Goal: Transaction & Acquisition: Purchase product/service

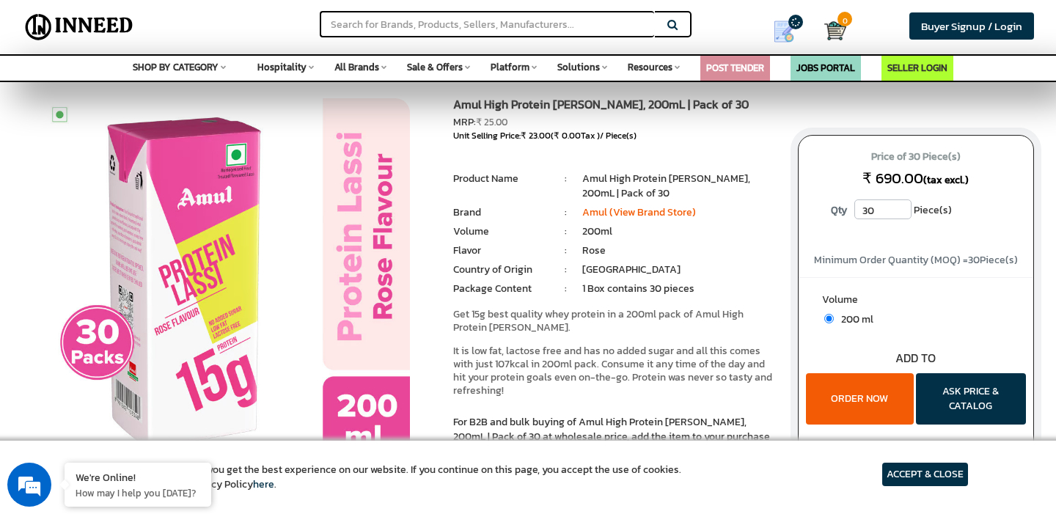
scroll to position [17, 0]
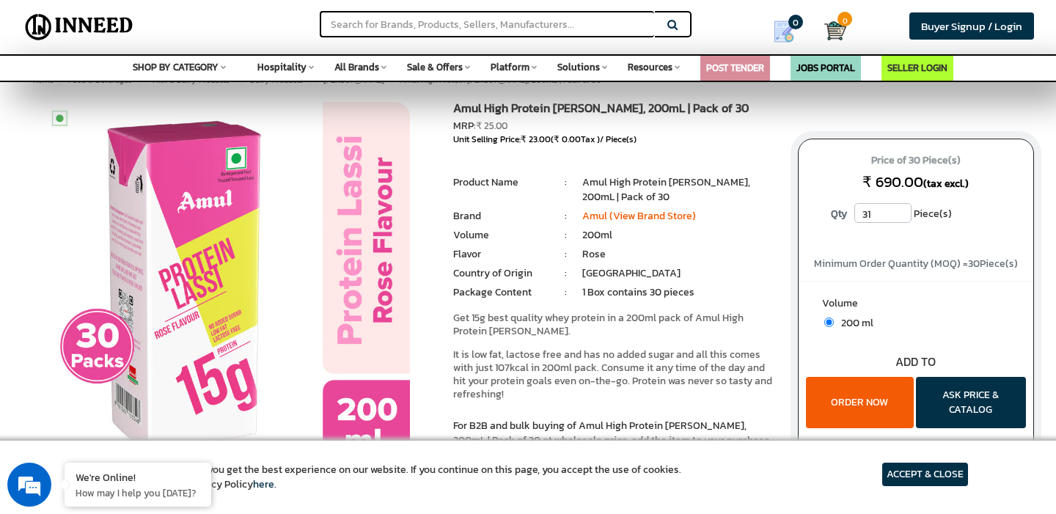
click at [900, 212] on input "31" at bounding box center [882, 213] width 57 height 20
click at [899, 219] on input "30" at bounding box center [882, 213] width 57 height 20
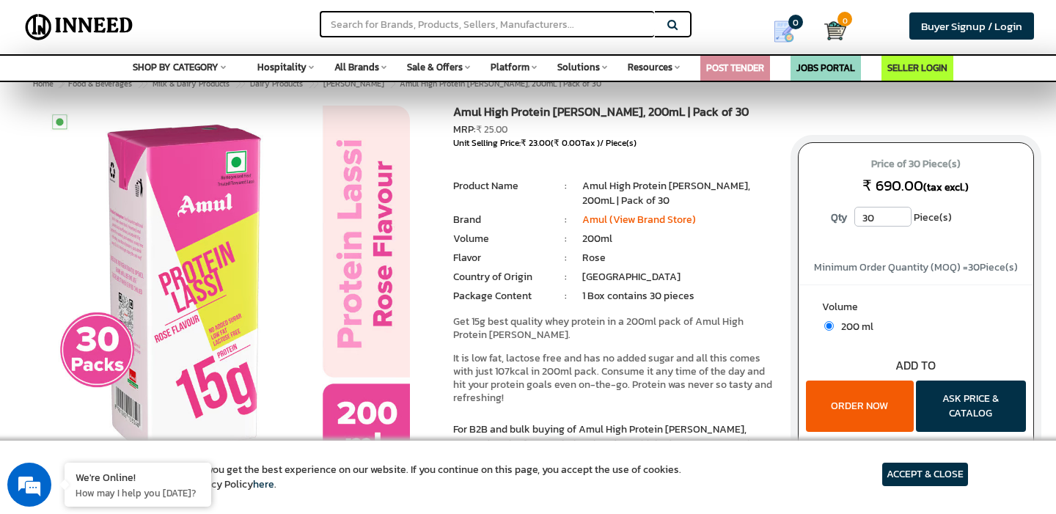
scroll to position [12, 0]
click at [899, 210] on input "31" at bounding box center [882, 217] width 57 height 20
click at [899, 210] on input "32" at bounding box center [882, 217] width 57 height 20
click at [899, 210] on input "33" at bounding box center [882, 217] width 57 height 20
click at [899, 210] on input "34" at bounding box center [882, 217] width 57 height 20
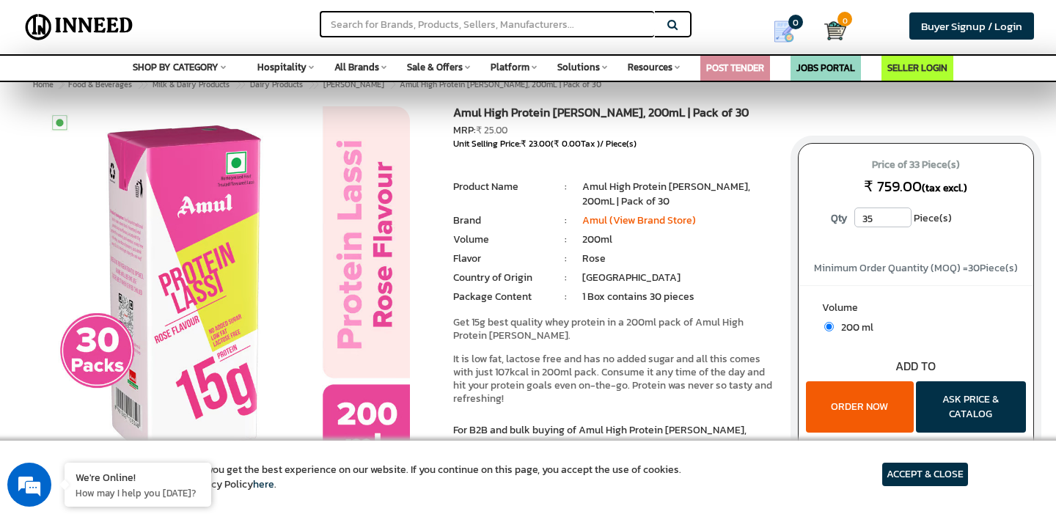
click at [899, 210] on input "35" at bounding box center [882, 217] width 57 height 20
click at [899, 210] on input "36" at bounding box center [882, 217] width 57 height 20
click at [899, 210] on input "37" at bounding box center [882, 217] width 57 height 20
click at [899, 210] on input "38" at bounding box center [882, 217] width 57 height 20
click at [899, 210] on input "39" at bounding box center [882, 217] width 57 height 20
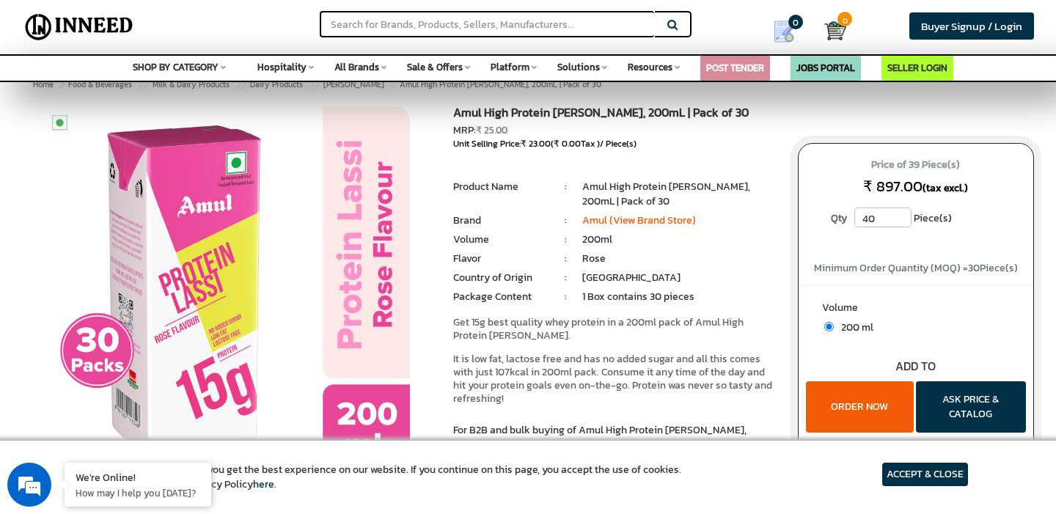
click at [899, 210] on input "40" at bounding box center [882, 217] width 57 height 20
click at [899, 210] on input "41" at bounding box center [882, 217] width 57 height 20
click at [899, 210] on input "42" at bounding box center [882, 217] width 57 height 20
click at [899, 210] on input "43" at bounding box center [882, 217] width 57 height 20
click at [899, 210] on input "44" at bounding box center [882, 217] width 57 height 20
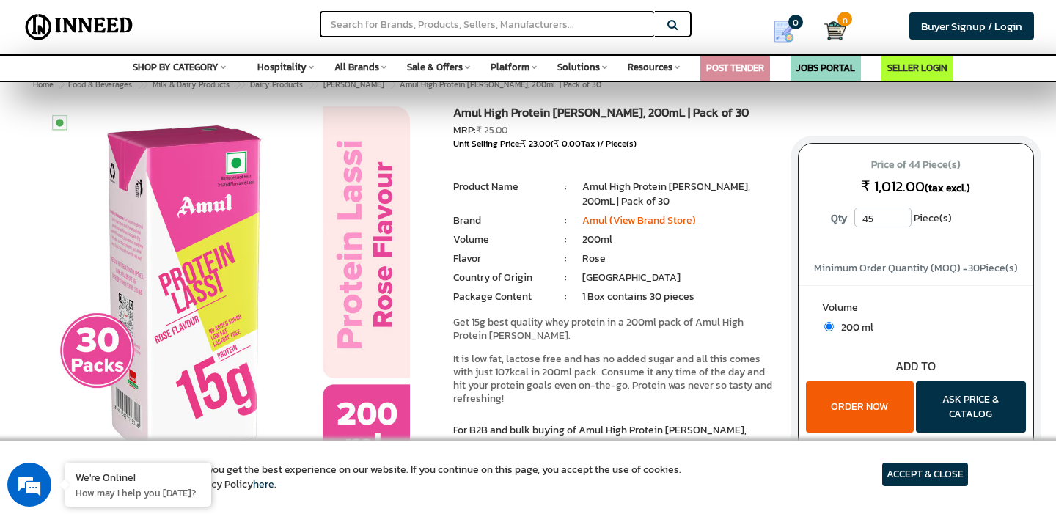
click at [899, 210] on input "45" at bounding box center [882, 217] width 57 height 20
click at [899, 210] on input "46" at bounding box center [882, 217] width 57 height 20
click at [899, 210] on input "47" at bounding box center [882, 217] width 57 height 20
click at [899, 210] on input "48" at bounding box center [882, 217] width 57 height 20
click at [899, 210] on input "49" at bounding box center [882, 217] width 57 height 20
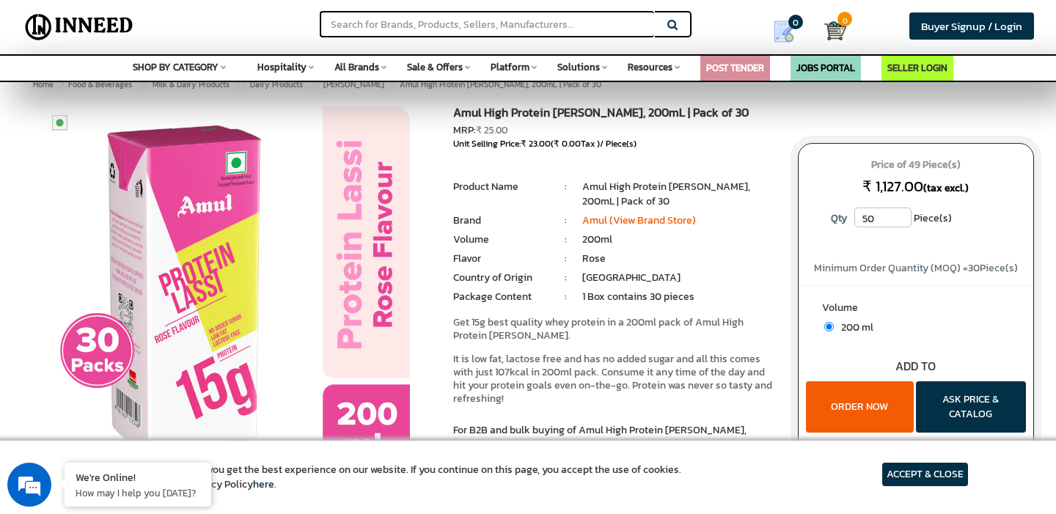
click at [899, 210] on input "50" at bounding box center [882, 217] width 57 height 20
click at [899, 210] on input "51" at bounding box center [882, 217] width 57 height 20
click at [899, 210] on input "52" at bounding box center [882, 217] width 57 height 20
click at [899, 210] on input "53" at bounding box center [882, 217] width 57 height 20
click at [899, 210] on input "54" at bounding box center [882, 217] width 57 height 20
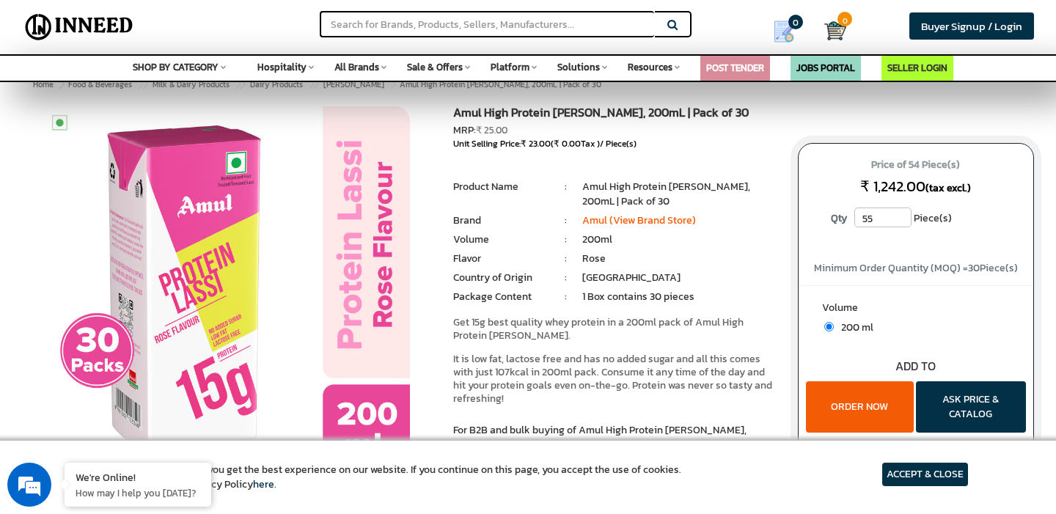
click at [899, 210] on input "55" at bounding box center [882, 217] width 57 height 20
click at [899, 210] on input "56" at bounding box center [882, 217] width 57 height 20
click at [899, 210] on input "57" at bounding box center [882, 217] width 57 height 20
click at [899, 210] on input "58" at bounding box center [882, 217] width 57 height 20
click at [899, 210] on input "59" at bounding box center [882, 217] width 57 height 20
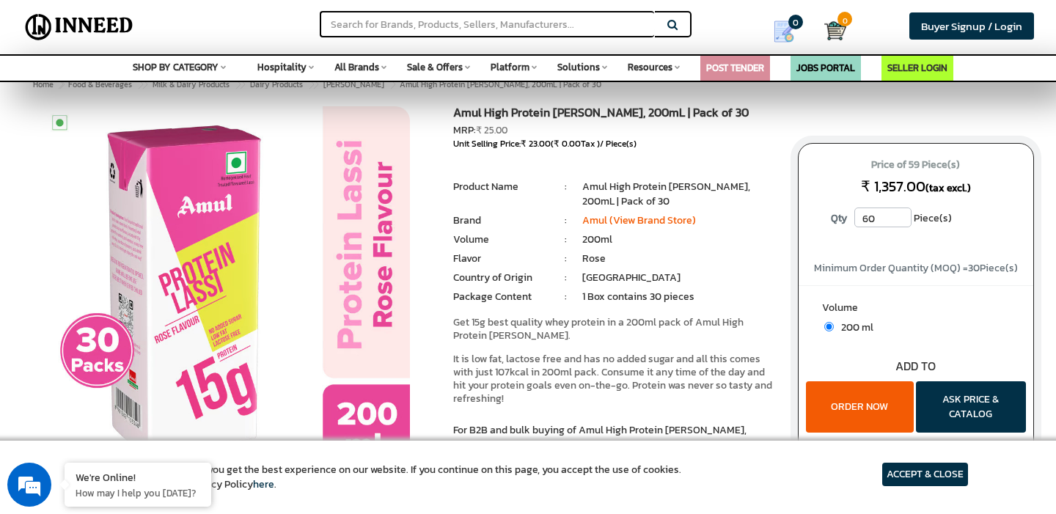
click at [899, 210] on input "60" at bounding box center [882, 217] width 57 height 20
click at [899, 210] on input "61" at bounding box center [882, 217] width 57 height 20
type input "60"
click at [899, 223] on input "60" at bounding box center [882, 217] width 57 height 20
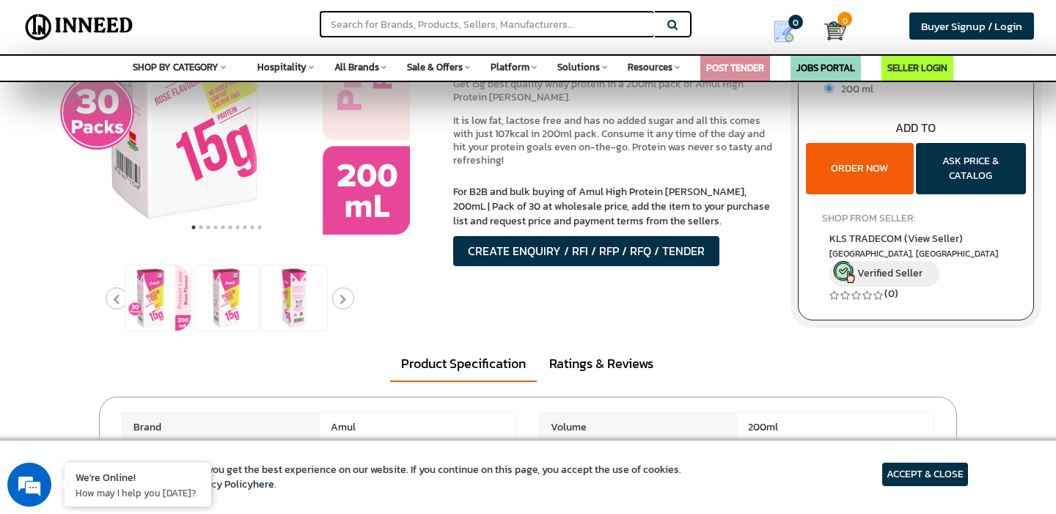
scroll to position [249, 0]
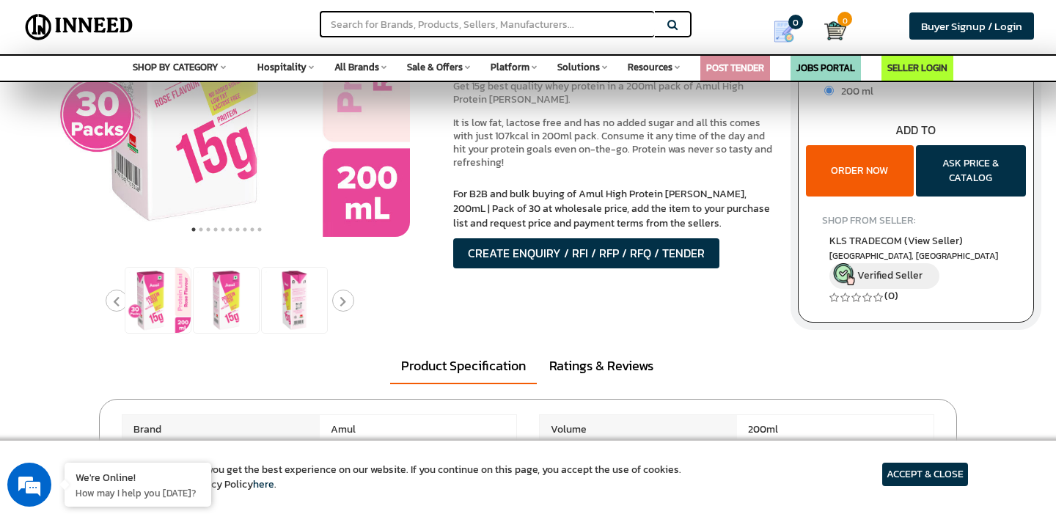
click at [854, 169] on button "ORDER NOW" at bounding box center [860, 170] width 108 height 51
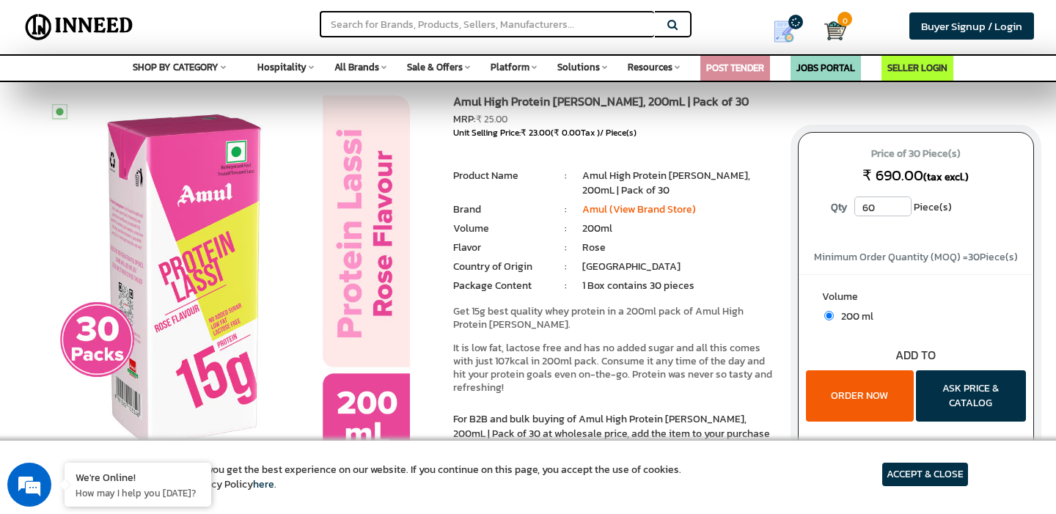
scroll to position [24, 0]
click at [879, 213] on input "60" at bounding box center [882, 206] width 57 height 20
click at [902, 212] on input "59" at bounding box center [882, 206] width 57 height 20
type input "60"
click at [902, 204] on input "60" at bounding box center [882, 206] width 57 height 20
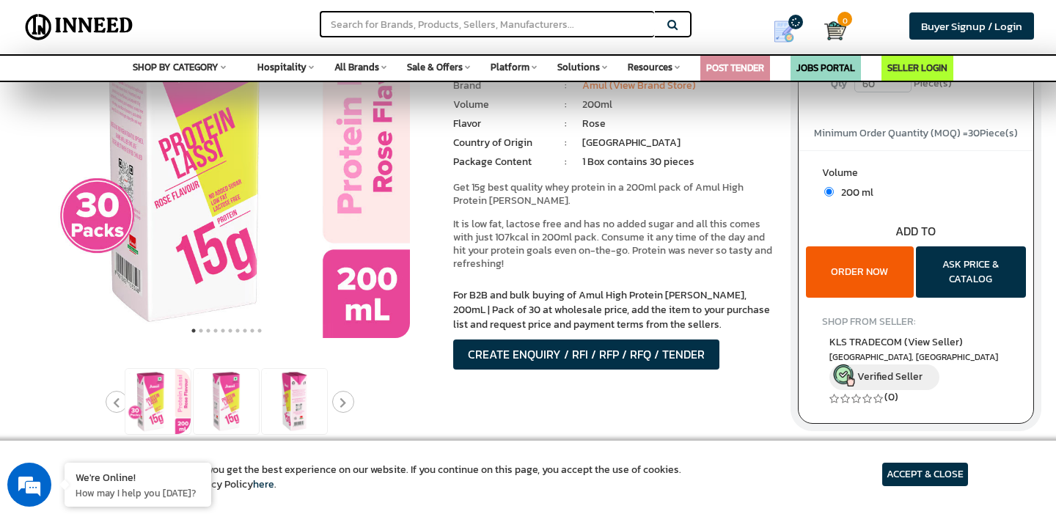
scroll to position [199, 0]
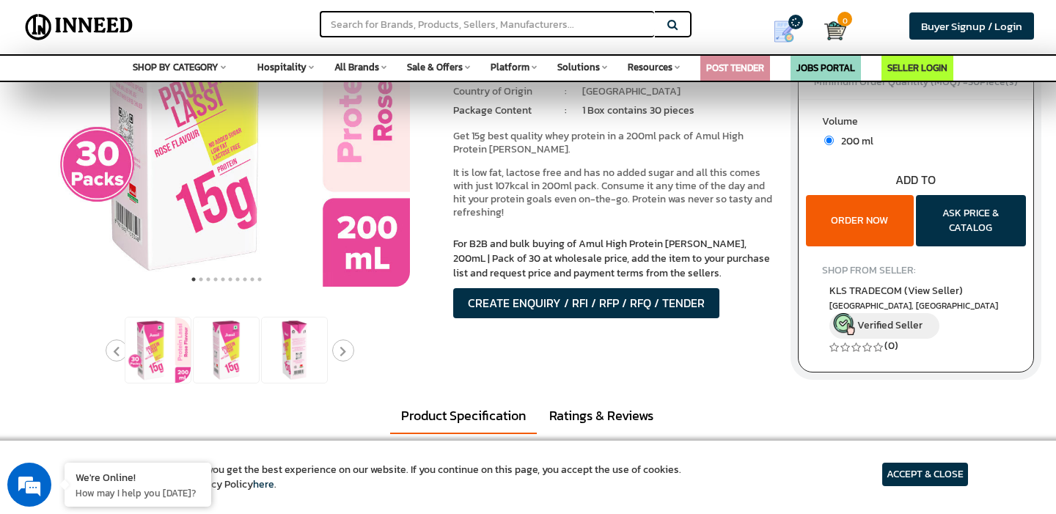
click at [872, 223] on button "ORDER NOW" at bounding box center [860, 220] width 108 height 51
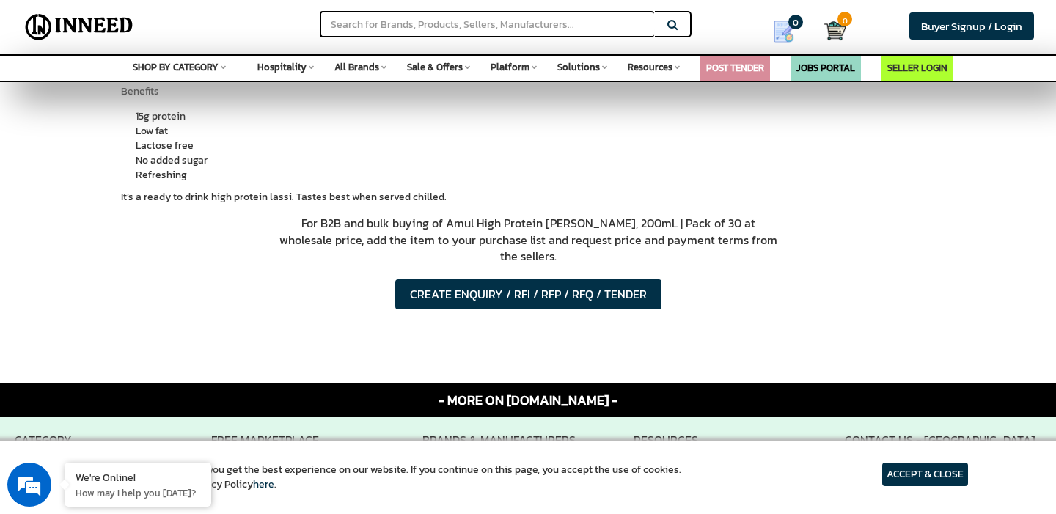
scroll to position [837, 0]
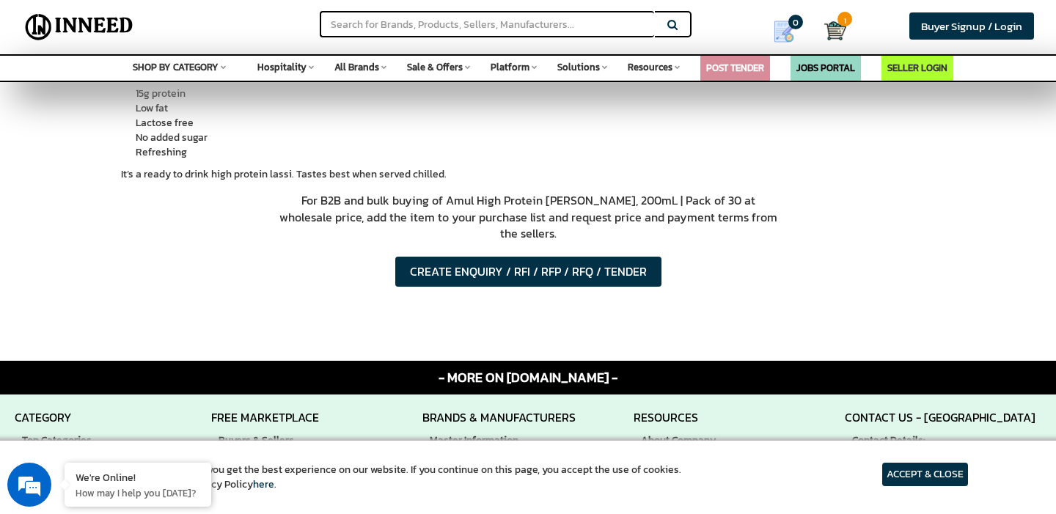
scroll to position [850, 0]
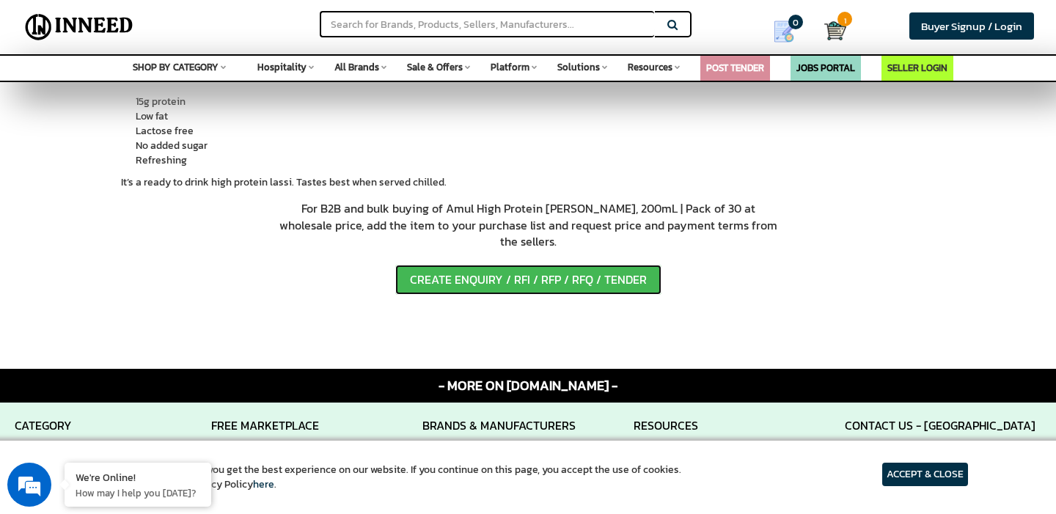
click at [497, 265] on button "CREATE ENQUIRY / RFI / RFP / RFQ / TENDER" at bounding box center [528, 280] width 266 height 30
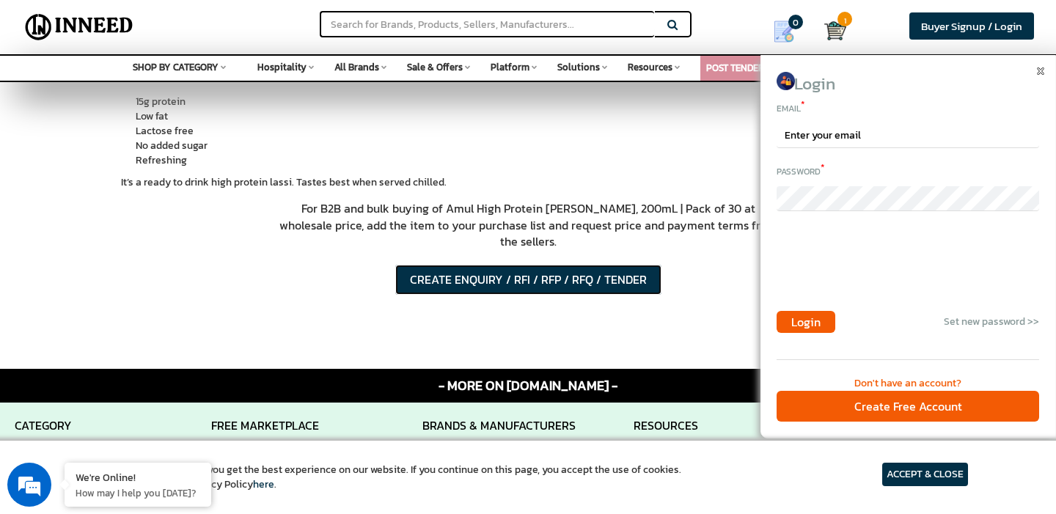
scroll to position [0, 0]
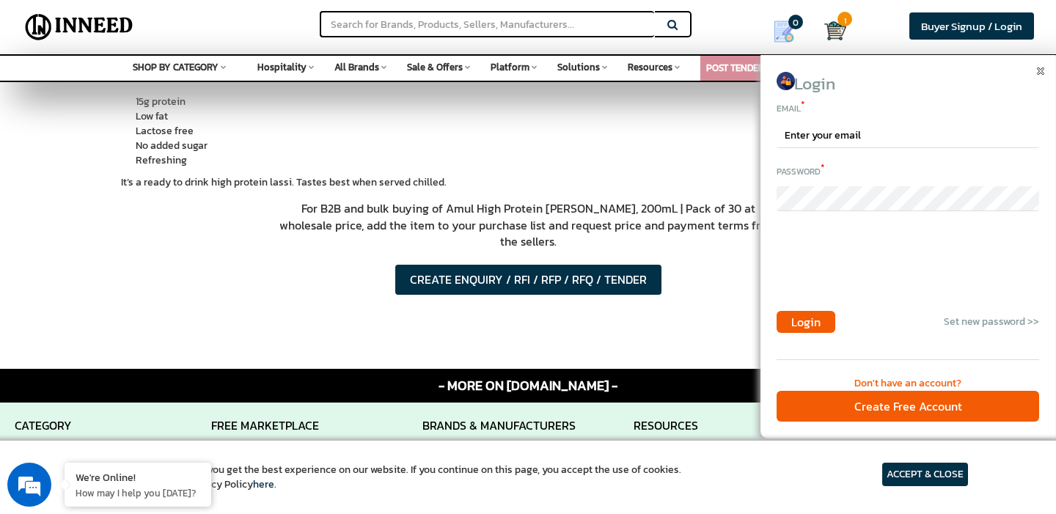
click at [1037, 71] on img at bounding box center [1040, 70] width 7 height 7
